Goal: Check status: Check status

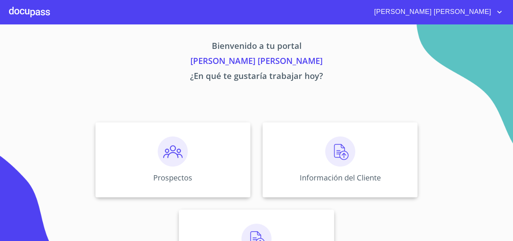
scroll to position [38, 0]
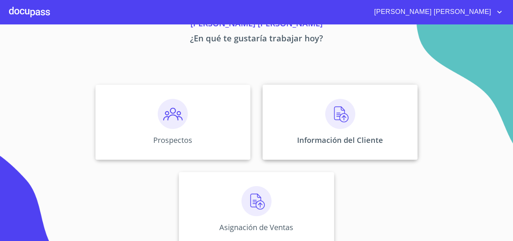
click at [332, 122] on img at bounding box center [340, 114] width 30 height 30
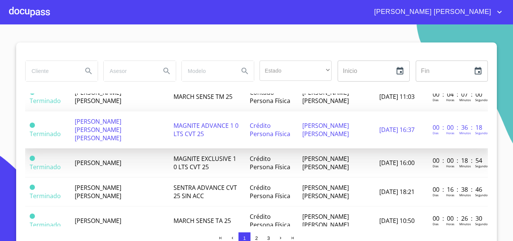
scroll to position [301, 0]
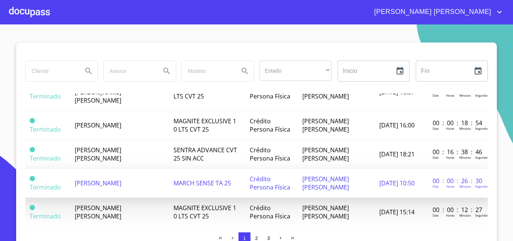
click at [121, 179] on span "[PERSON_NAME]" at bounding box center [98, 183] width 47 height 8
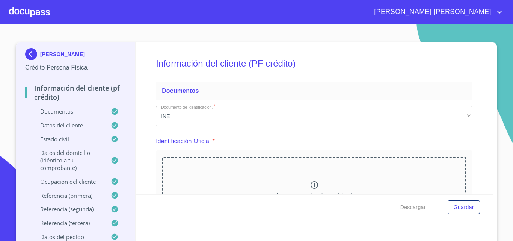
click at [43, 16] on div at bounding box center [29, 12] width 41 height 24
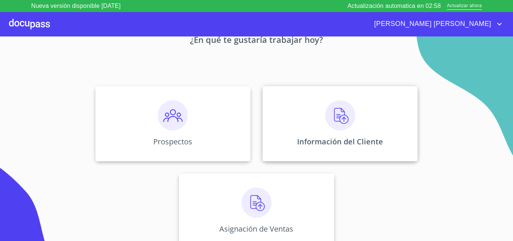
scroll to position [50, 0]
click at [257, 196] on img at bounding box center [257, 201] width 30 height 30
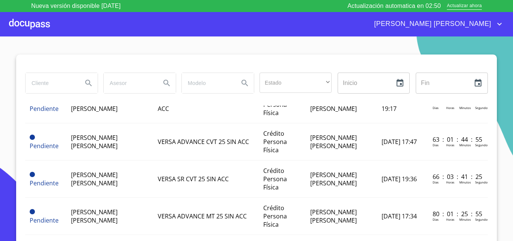
scroll to position [301, 0]
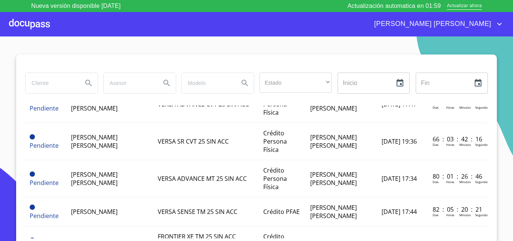
click at [26, 23] on div at bounding box center [29, 24] width 41 height 24
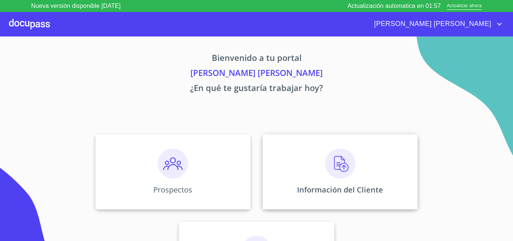
click at [338, 174] on img at bounding box center [340, 163] width 30 height 30
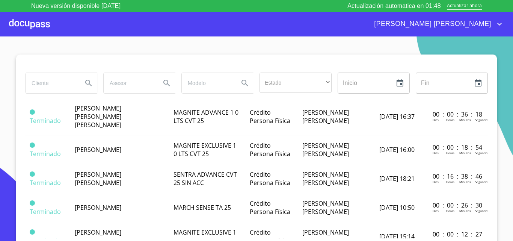
scroll to position [301, 0]
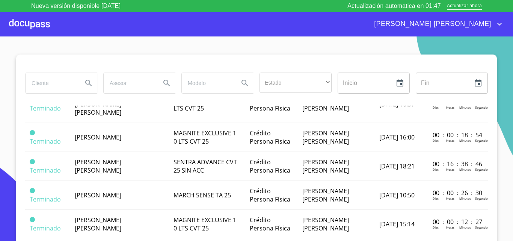
click at [116, 188] on td "[PERSON_NAME]" at bounding box center [119, 195] width 99 height 29
